Goal: Use online tool/utility: Utilize a website feature to perform a specific function

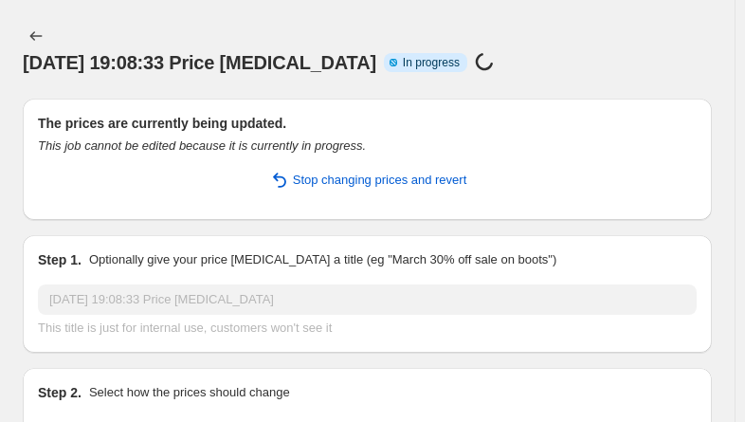
select select "percentage"
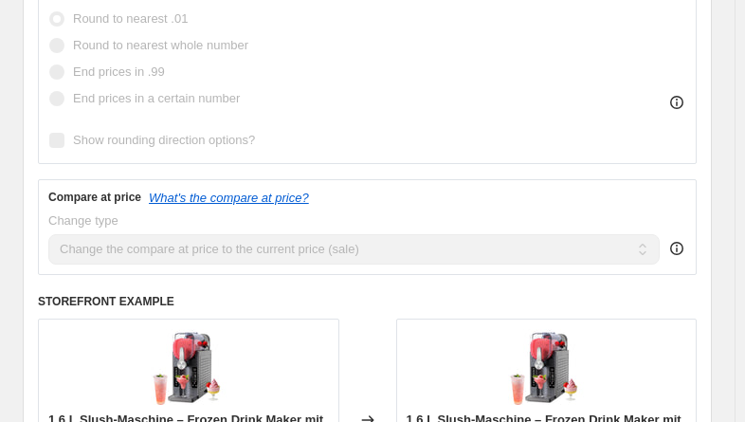
scroll to position [652, 0]
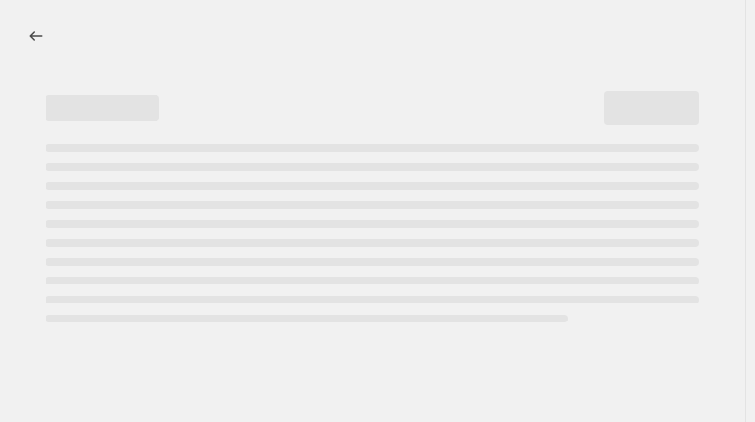
select select "percentage"
